Goal: Use online tool/utility: Utilize a website feature to perform a specific function

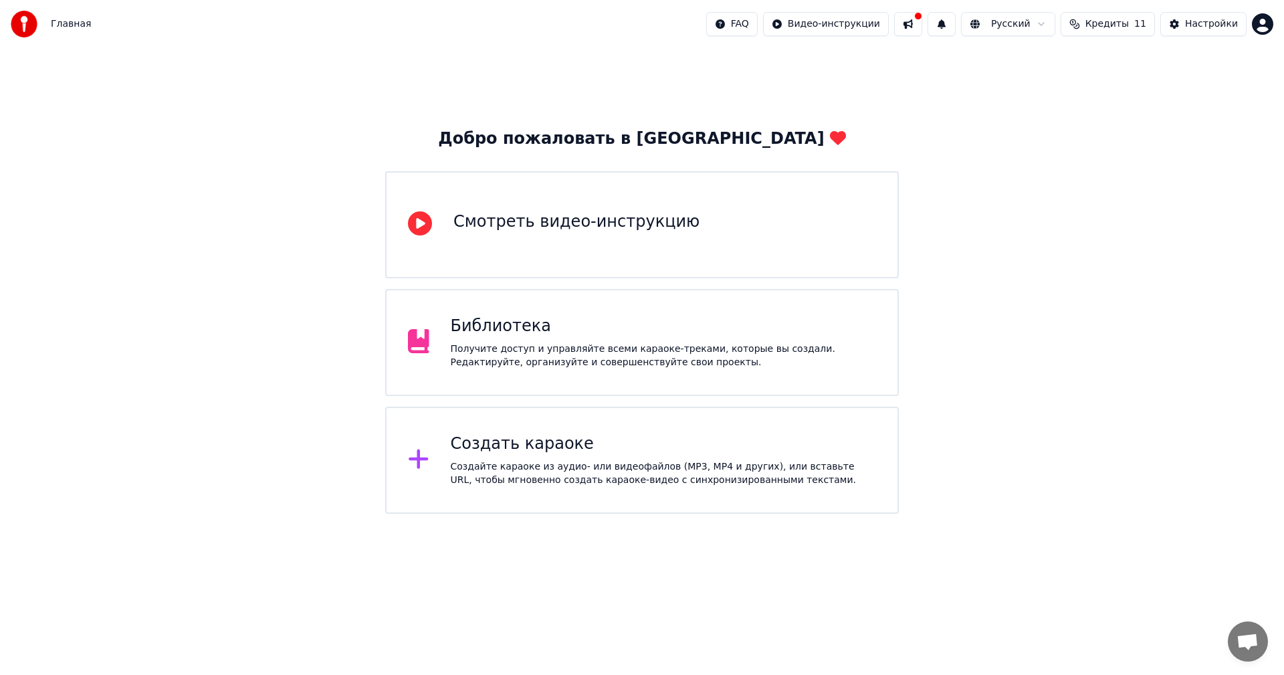
click at [548, 354] on div "Получите доступ и управляйте всеми караоке-треками, которые вы создали. Редакти…" at bounding box center [664, 355] width 426 height 27
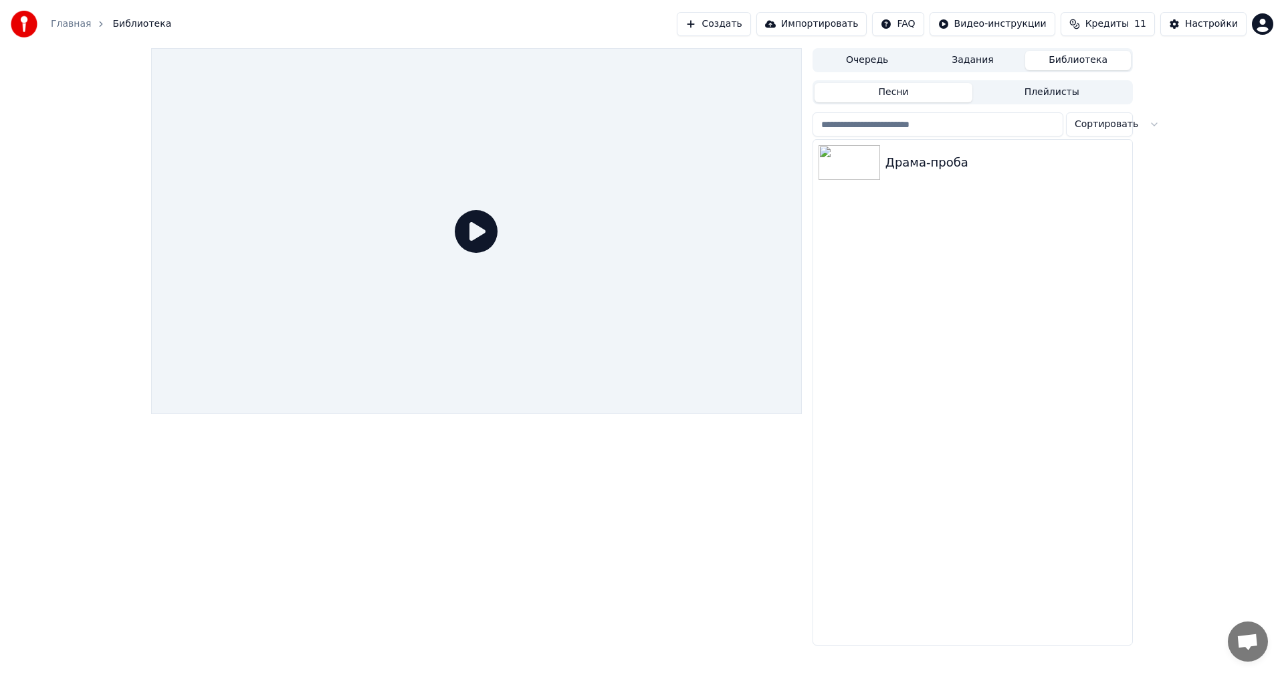
click at [68, 23] on link "Главная" at bounding box center [71, 23] width 40 height 13
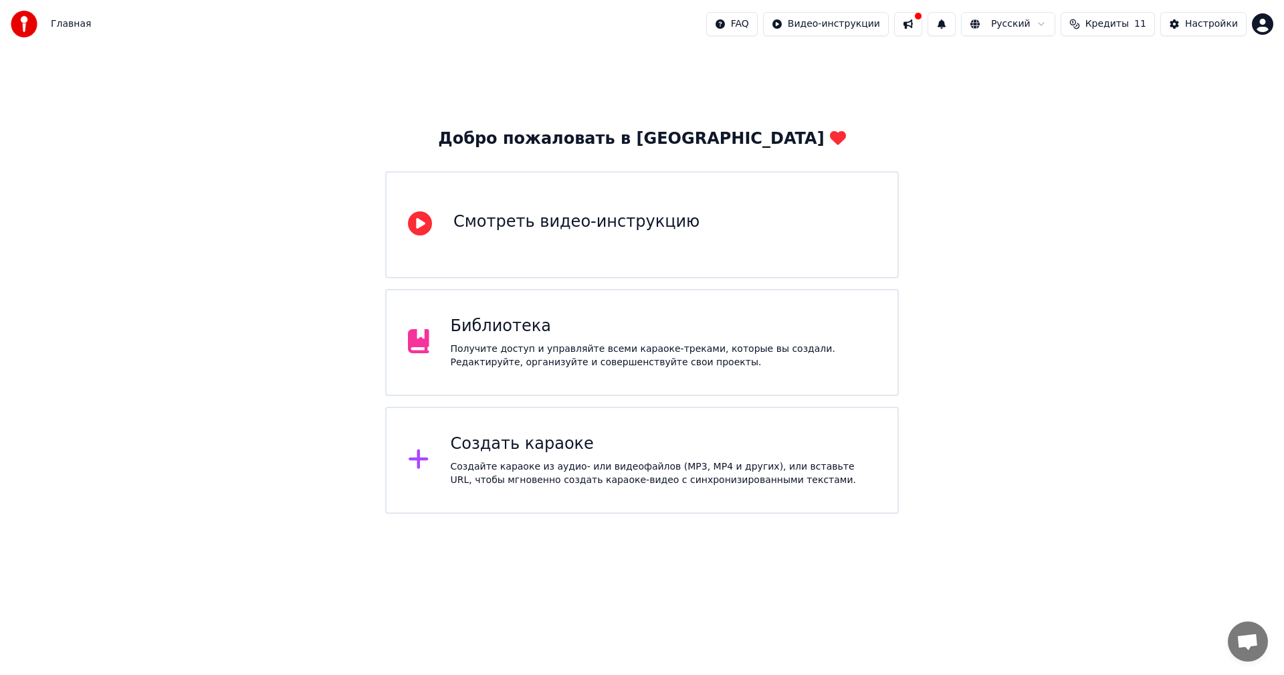
click at [608, 474] on div "Создайте караоке из аудио- или видеофайлов (MP3, MP4 и других), или вставьте UR…" at bounding box center [664, 473] width 426 height 27
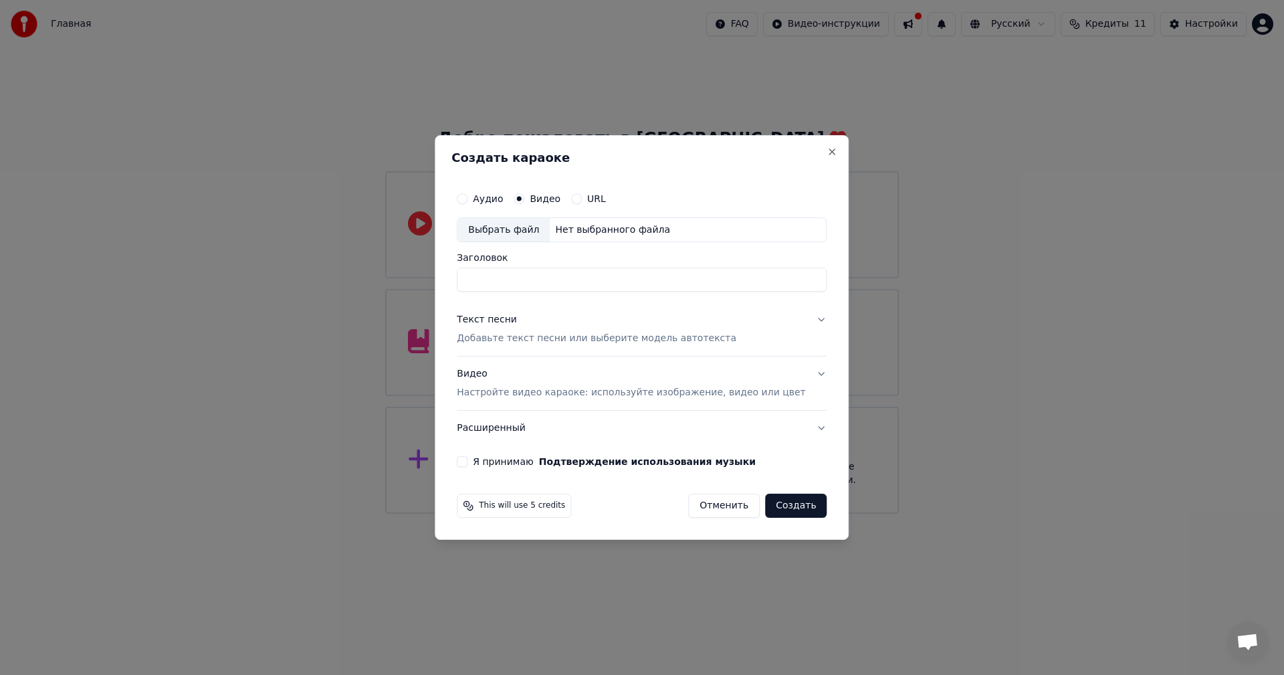
click at [550, 227] on div "Выбрать файл" at bounding box center [503, 230] width 92 height 24
click at [827, 152] on button "Close" at bounding box center [832, 151] width 11 height 11
